Goal: Task Accomplishment & Management: Understand process/instructions

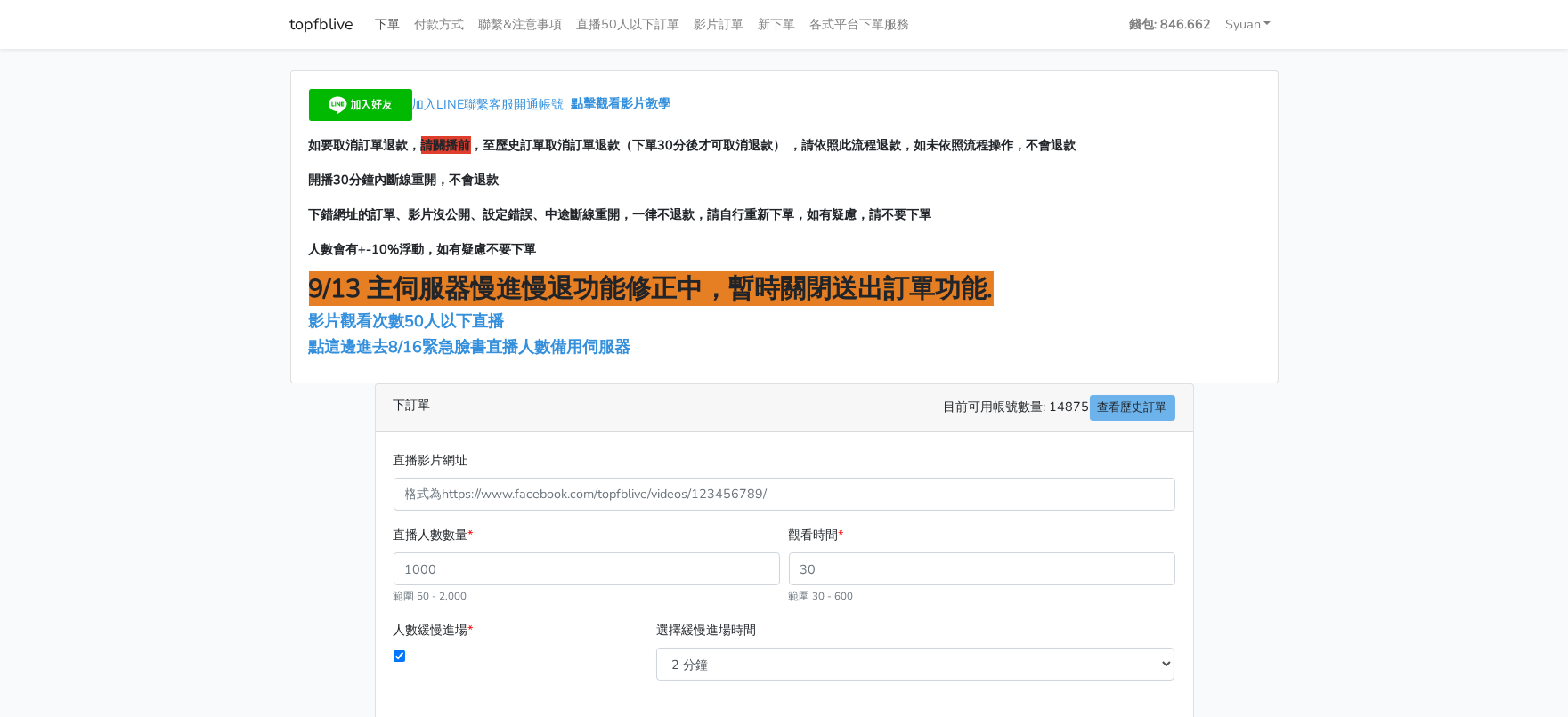
click at [390, 30] on link "下單" at bounding box center [388, 24] width 40 height 35
click at [917, 21] on link "各式平台下單服務" at bounding box center [860, 24] width 114 height 35
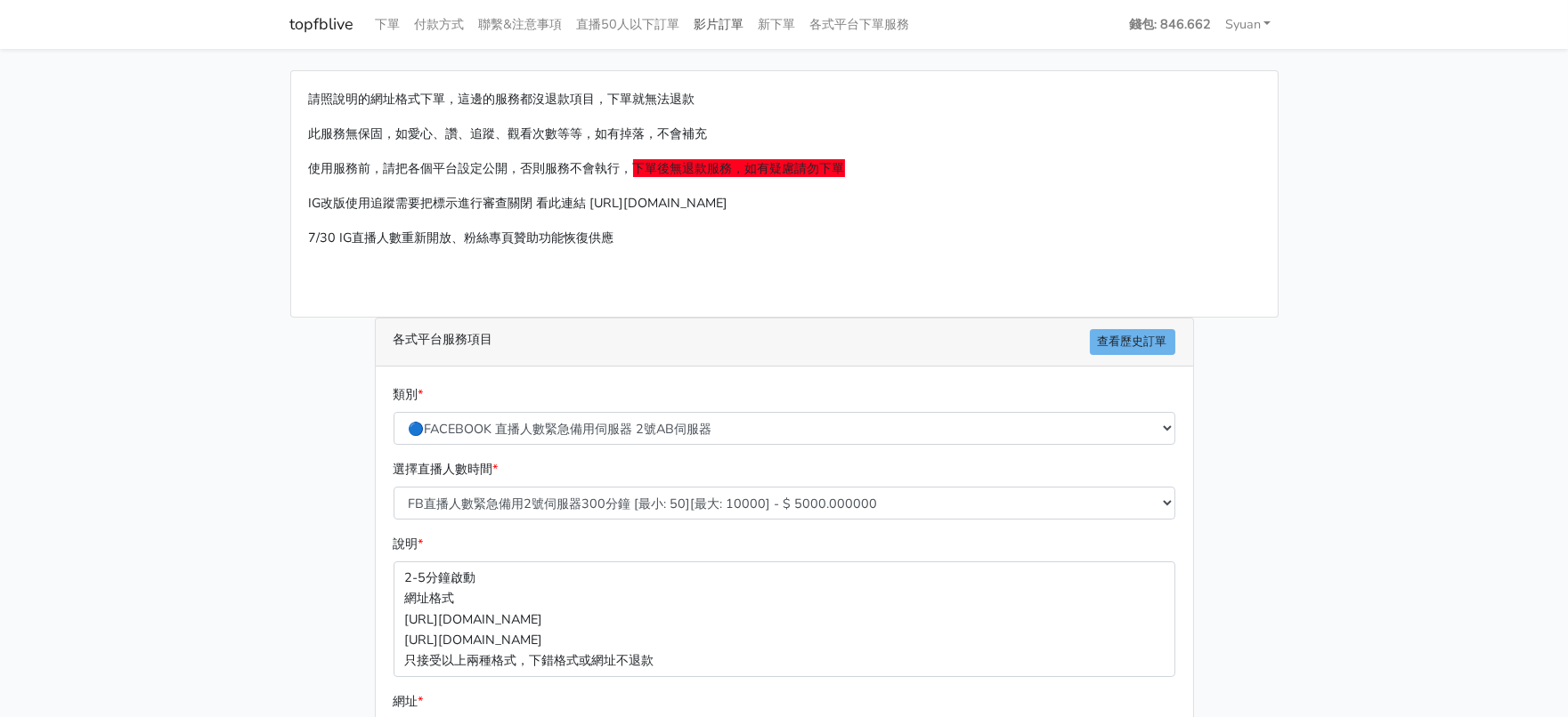
click at [752, 36] on link "影片訂單" at bounding box center [718, 24] width 64 height 35
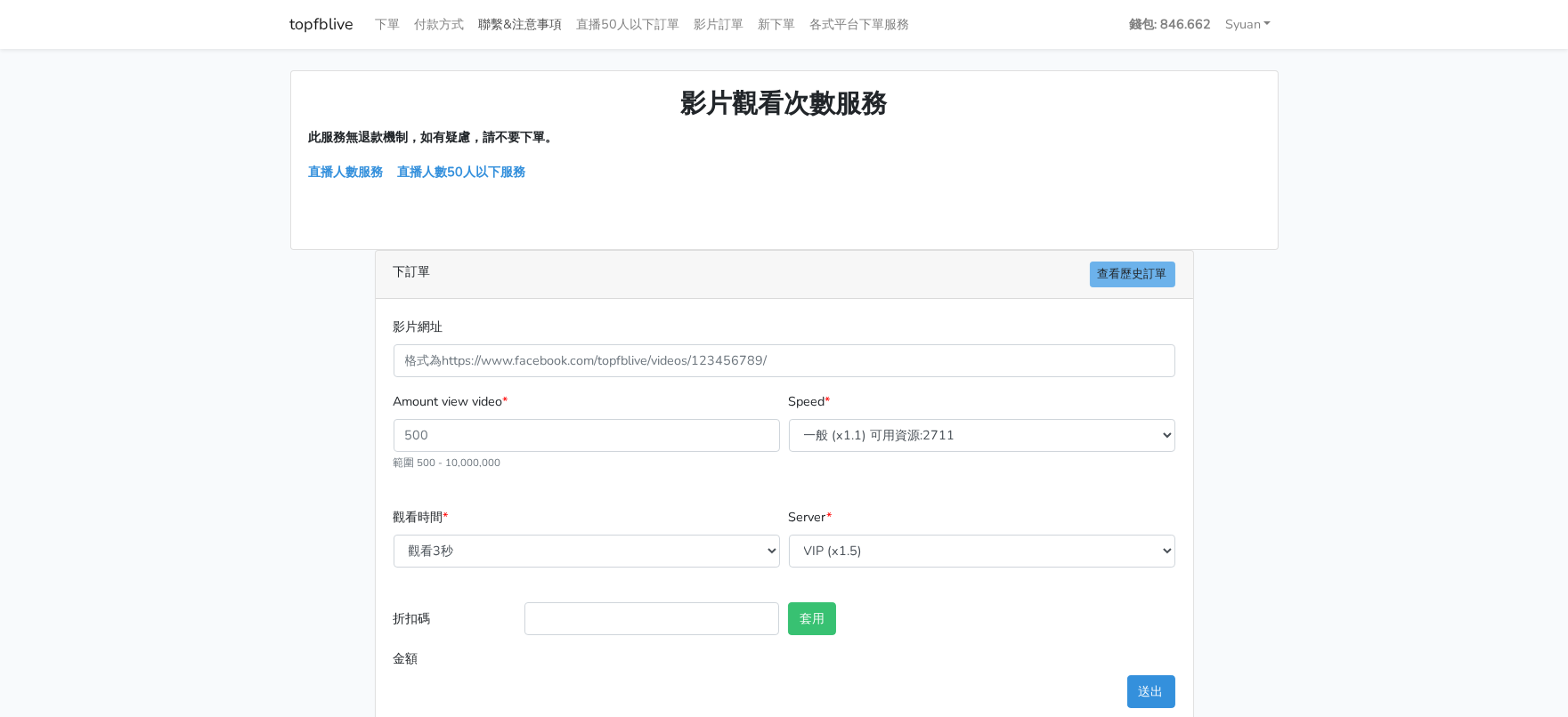
click at [530, 24] on link "聯繫&注意事項" at bounding box center [521, 24] width 98 height 35
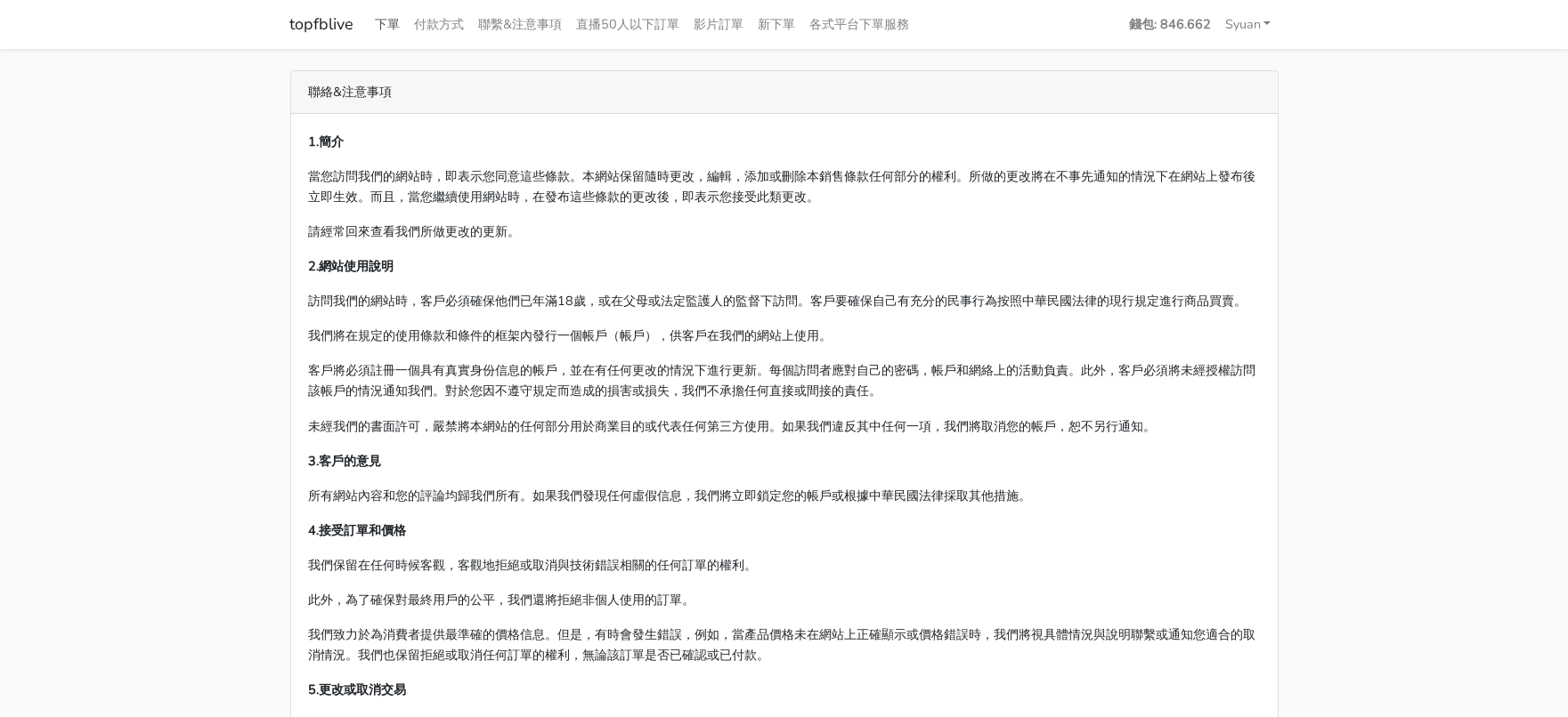
click at [395, 25] on link "下單" at bounding box center [388, 24] width 40 height 35
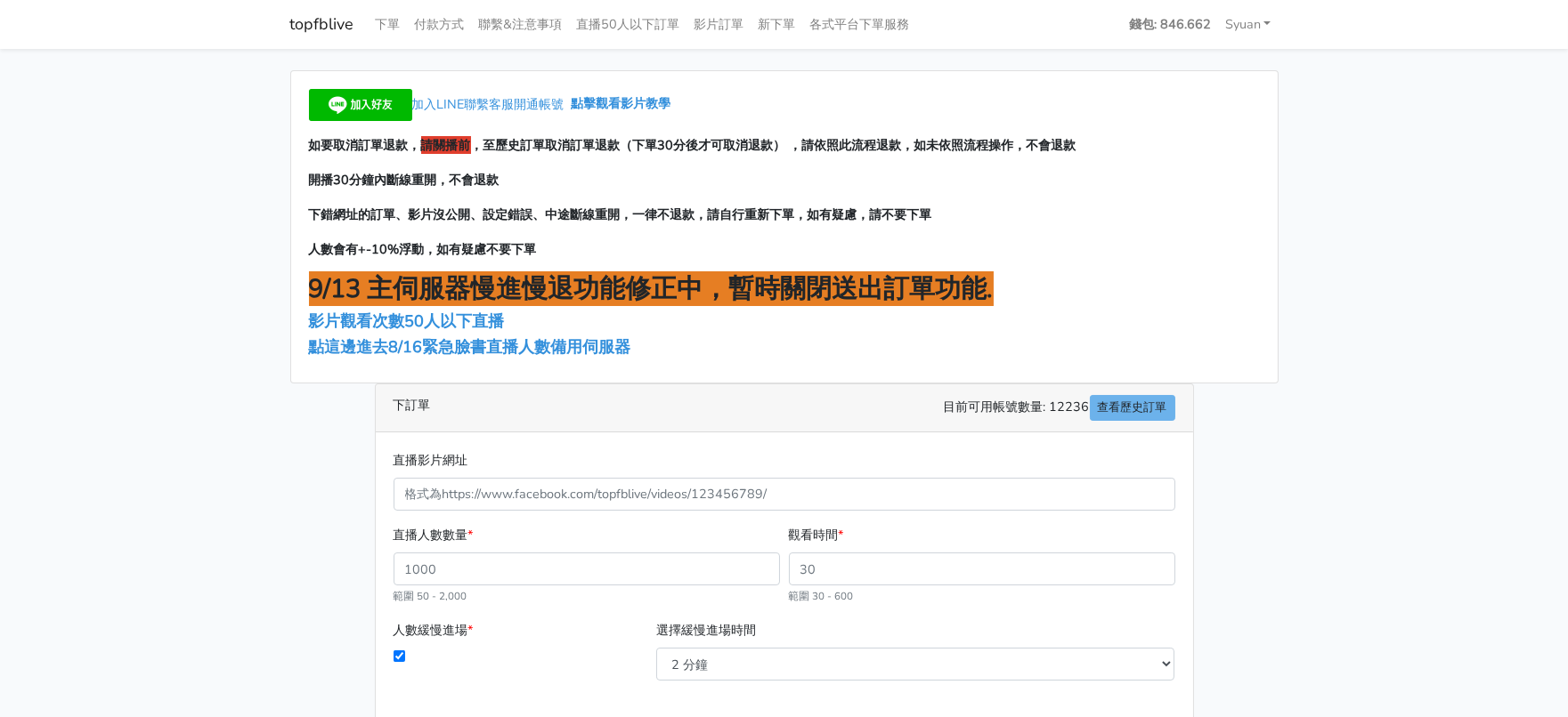
scroll to position [376, 0]
